Goal: Transaction & Acquisition: Obtain resource

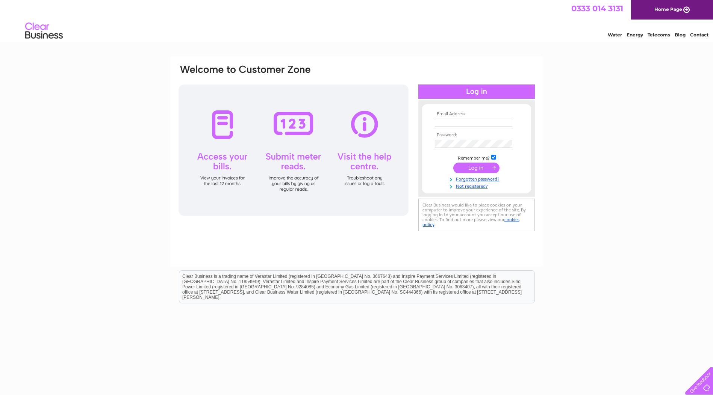
click at [482, 122] on input "text" at bounding box center [473, 123] width 77 height 8
paste input "Purchase.ledger@sweco.co.uk"
type input "Purchase.ledger@sweco.co.uk"
click at [453, 163] on input "submit" at bounding box center [476, 168] width 46 height 11
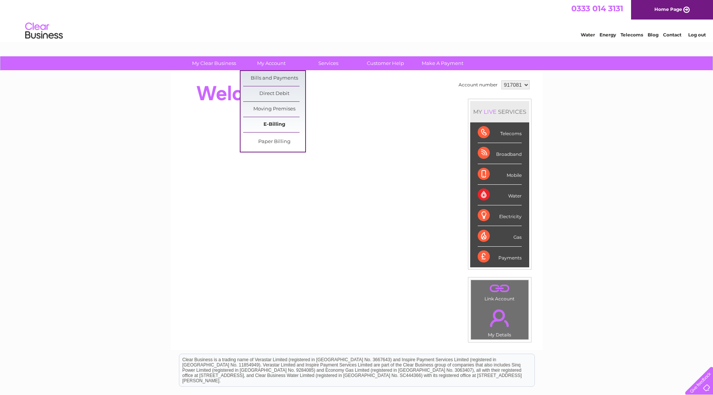
click at [265, 125] on link "E-Billing" at bounding box center [274, 124] width 62 height 15
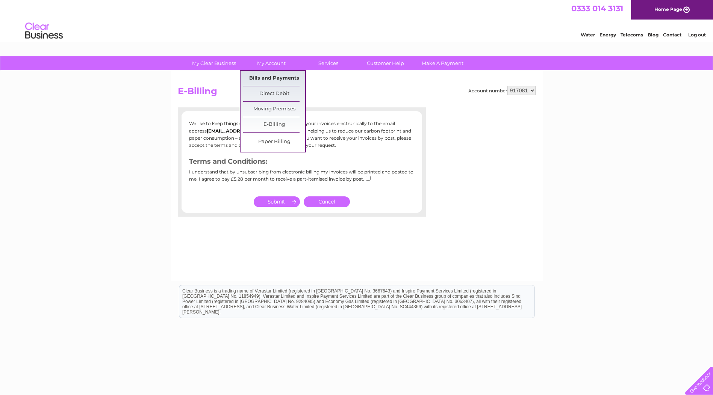
click at [266, 81] on link "Bills and Payments" at bounding box center [274, 78] width 62 height 15
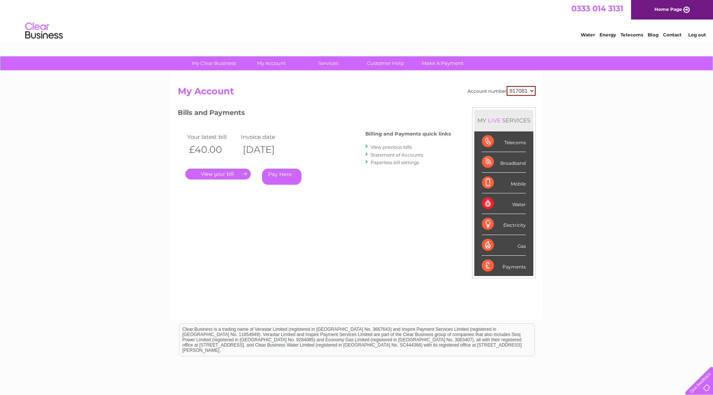
click at [532, 90] on select "917081 968924 972602" at bounding box center [520, 91] width 29 height 10
select select "968924"
click at [506, 86] on select "917081 968924 972602" at bounding box center [520, 91] width 29 height 10
click at [602, 80] on div "My Clear Business Login Details My Details My Preferences Link Account My Accou…" at bounding box center [356, 252] width 713 height 392
click at [201, 173] on link "." at bounding box center [217, 174] width 65 height 11
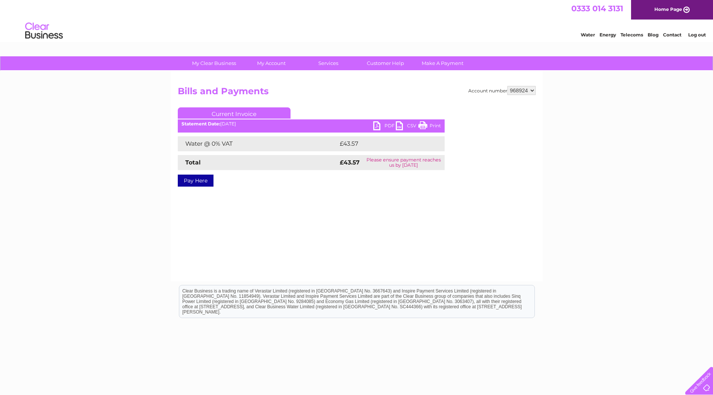
click at [386, 124] on link "PDF" at bounding box center [384, 126] width 23 height 11
click at [531, 92] on select "917081 968924 972602" at bounding box center [521, 90] width 28 height 9
select select "972602"
click at [507, 86] on select "917081 968924 972602" at bounding box center [521, 90] width 28 height 9
click at [384, 122] on link "PDF" at bounding box center [384, 126] width 23 height 11
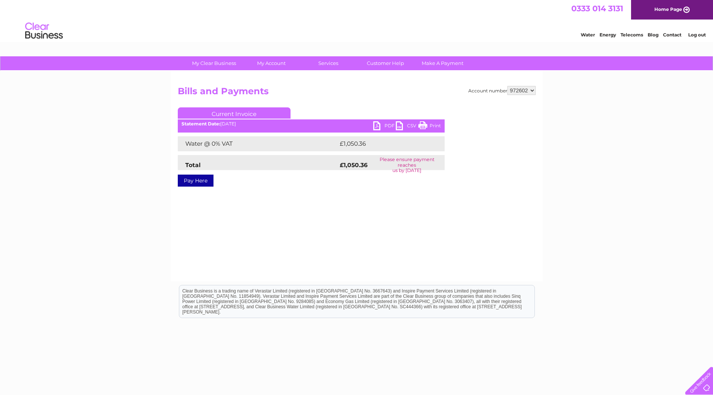
click at [386, 125] on link "PDF" at bounding box center [384, 126] width 23 height 11
